Goal: Task Accomplishment & Management: Complete application form

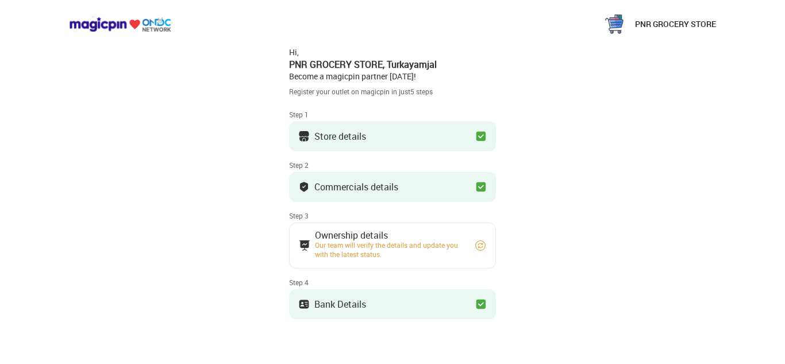
click at [476, 246] on img at bounding box center [480, 245] width 11 height 11
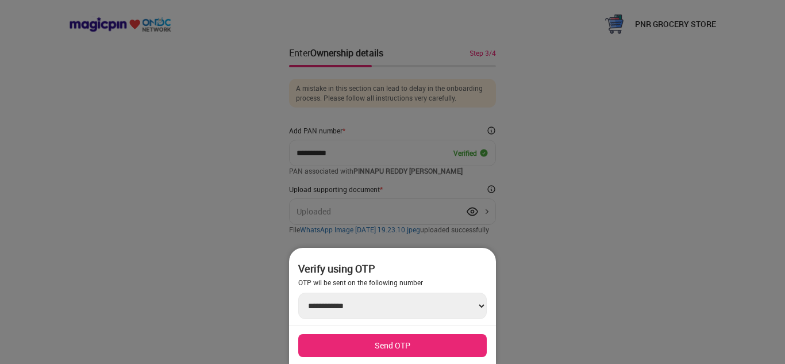
click at [429, 338] on button "Send OTP" at bounding box center [392, 345] width 188 height 23
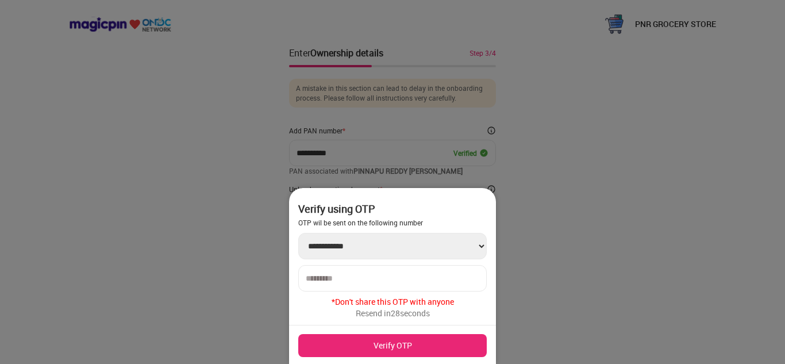
click at [355, 273] on input "number" at bounding box center [393, 277] width 174 height 9
type input "******"
click at [383, 350] on button "Verify OTP" at bounding box center [392, 345] width 188 height 23
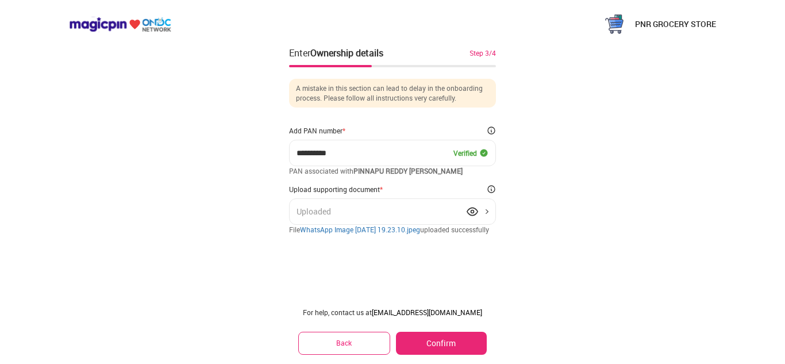
click at [445, 344] on button "Confirm" at bounding box center [441, 342] width 91 height 23
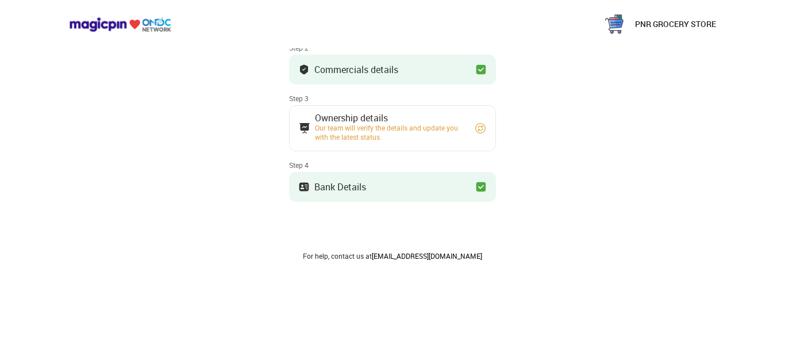
scroll to position [2, 0]
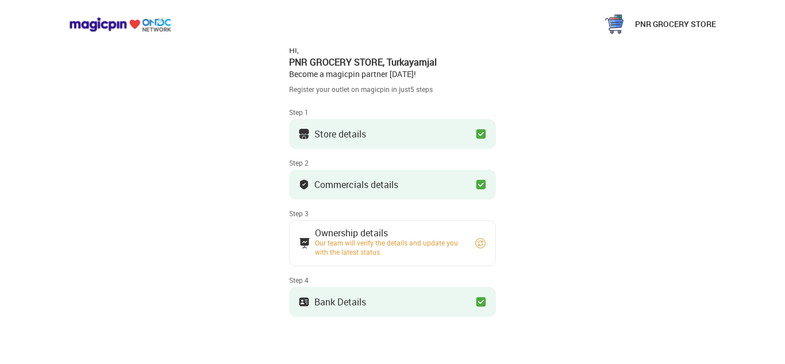
click at [477, 247] on img at bounding box center [480, 242] width 11 height 11
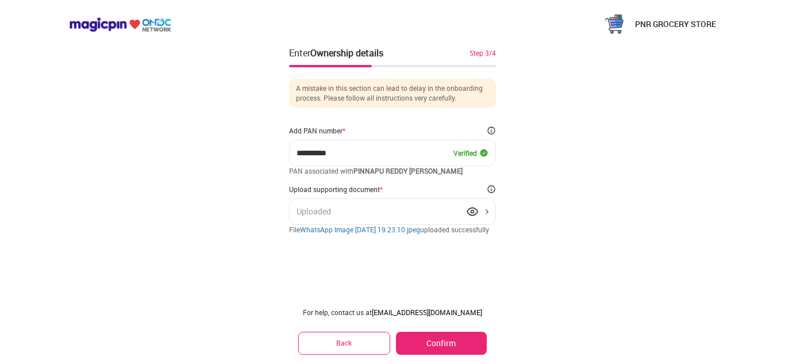
click at [484, 209] on div "Uploaded" at bounding box center [392, 211] width 207 height 26
click at [485, 210] on div "Uploaded" at bounding box center [392, 211] width 207 height 26
click at [420, 228] on link "WhatsApp Image [DATE] 19.23.10.jpeg" at bounding box center [360, 229] width 120 height 9
click at [624, 26] on img at bounding box center [614, 24] width 23 height 23
click at [422, 337] on button "Confirm" at bounding box center [441, 342] width 91 height 23
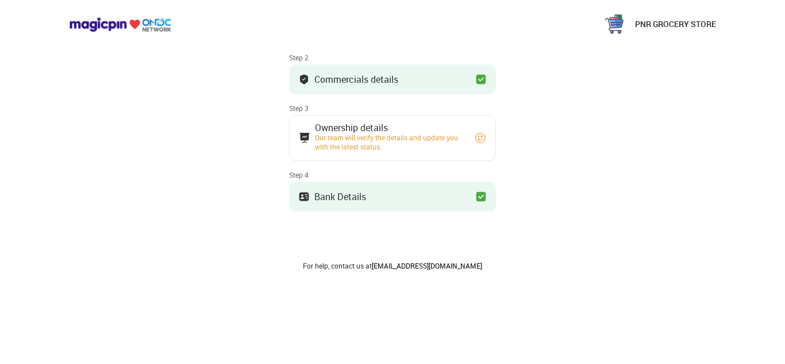
scroll to position [117, 0]
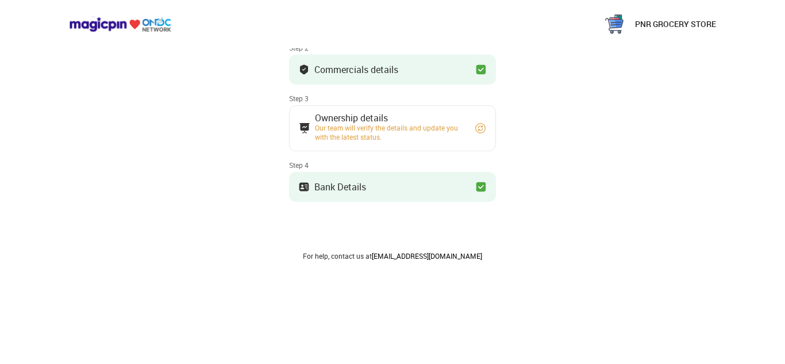
click at [483, 188] on img at bounding box center [480, 186] width 11 height 11
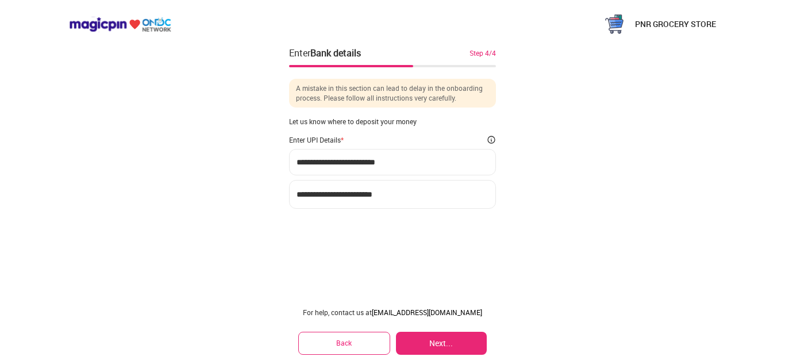
scroll to position [0, 0]
click at [373, 180] on div "**********" at bounding box center [392, 172] width 207 height 74
click at [429, 336] on button "Next..." at bounding box center [441, 342] width 91 height 23
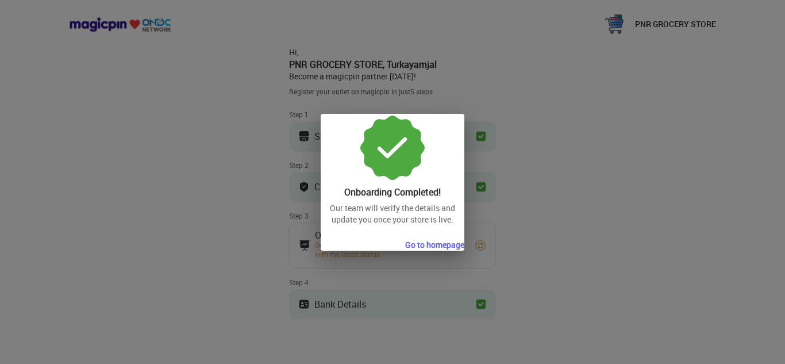
click at [435, 244] on button "Go to homepage" at bounding box center [434, 244] width 59 height 11
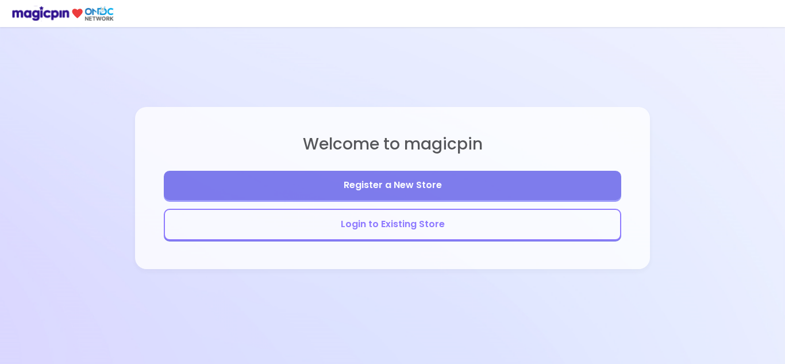
click at [380, 195] on button "Register a New Store" at bounding box center [392, 185] width 457 height 29
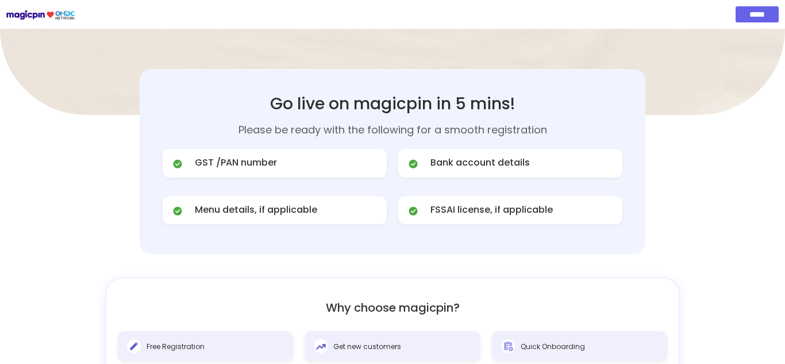
scroll to position [517, 0]
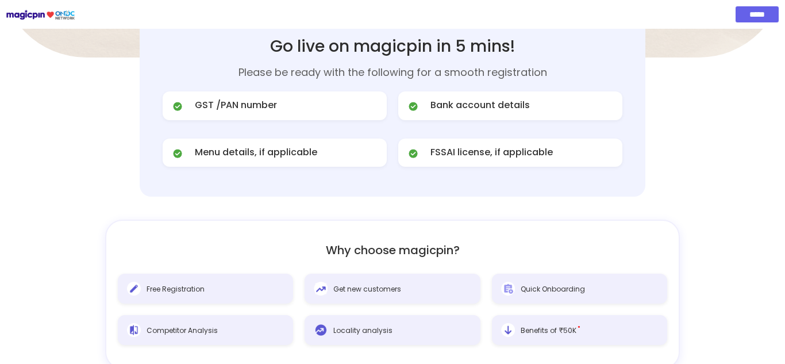
click at [290, 151] on span "Menu details, if applicable" at bounding box center [256, 152] width 122 height 13
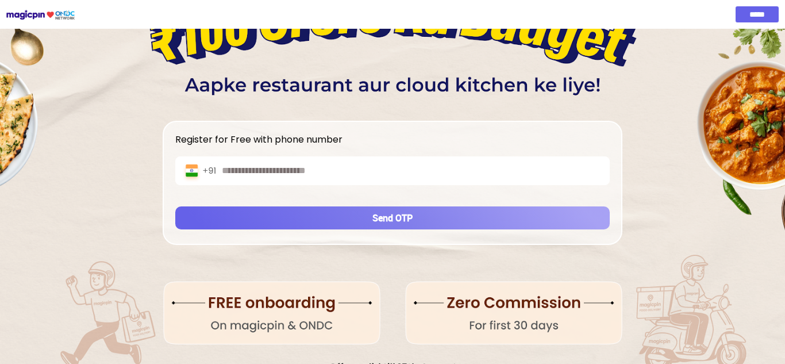
scroll to position [0, 0]
